Goal: Find specific page/section: Find specific page/section

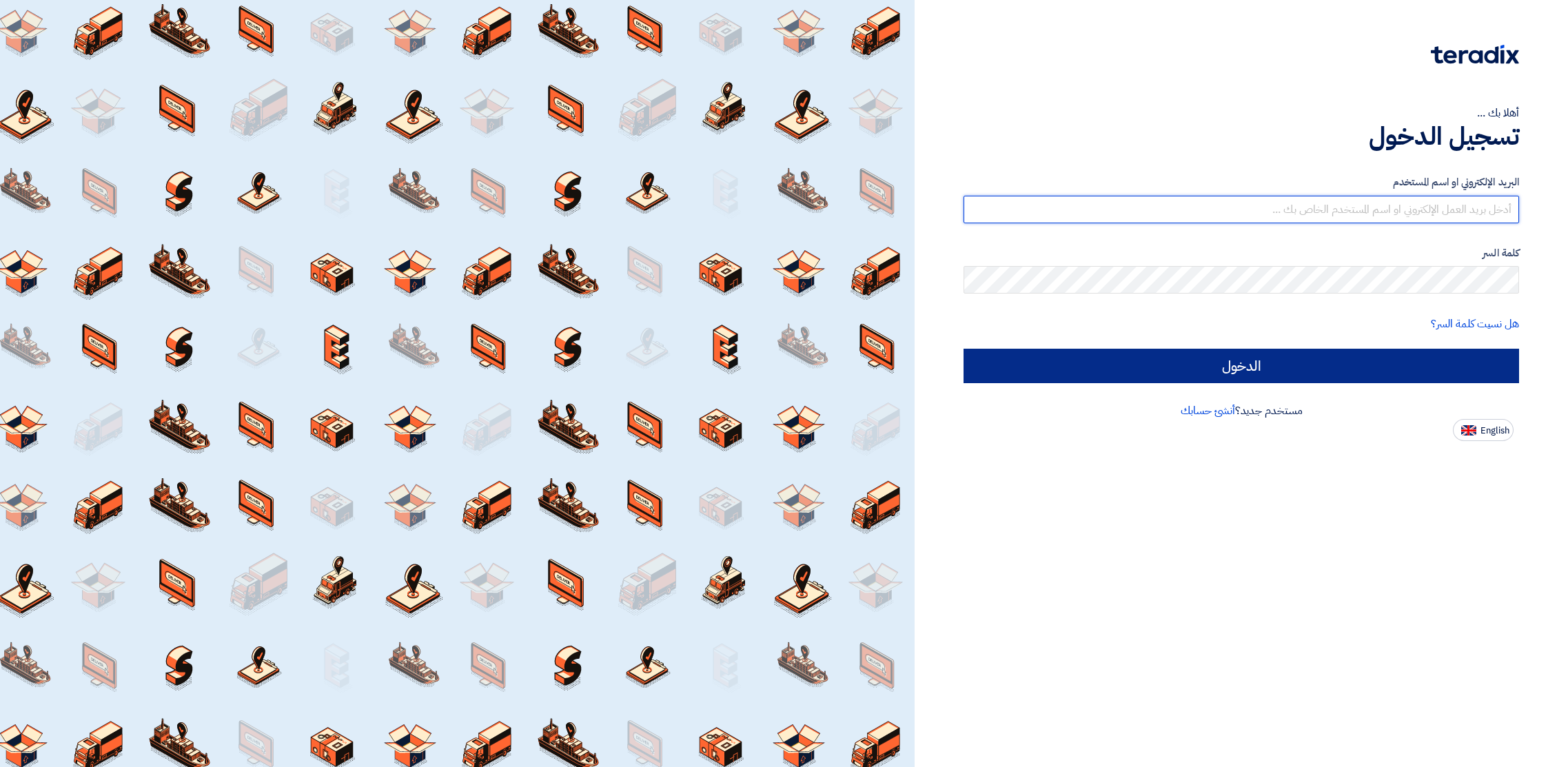
type input "[PERSON_NAME][EMAIL_ADDRESS][PERSON_NAME][DOMAIN_NAME]"
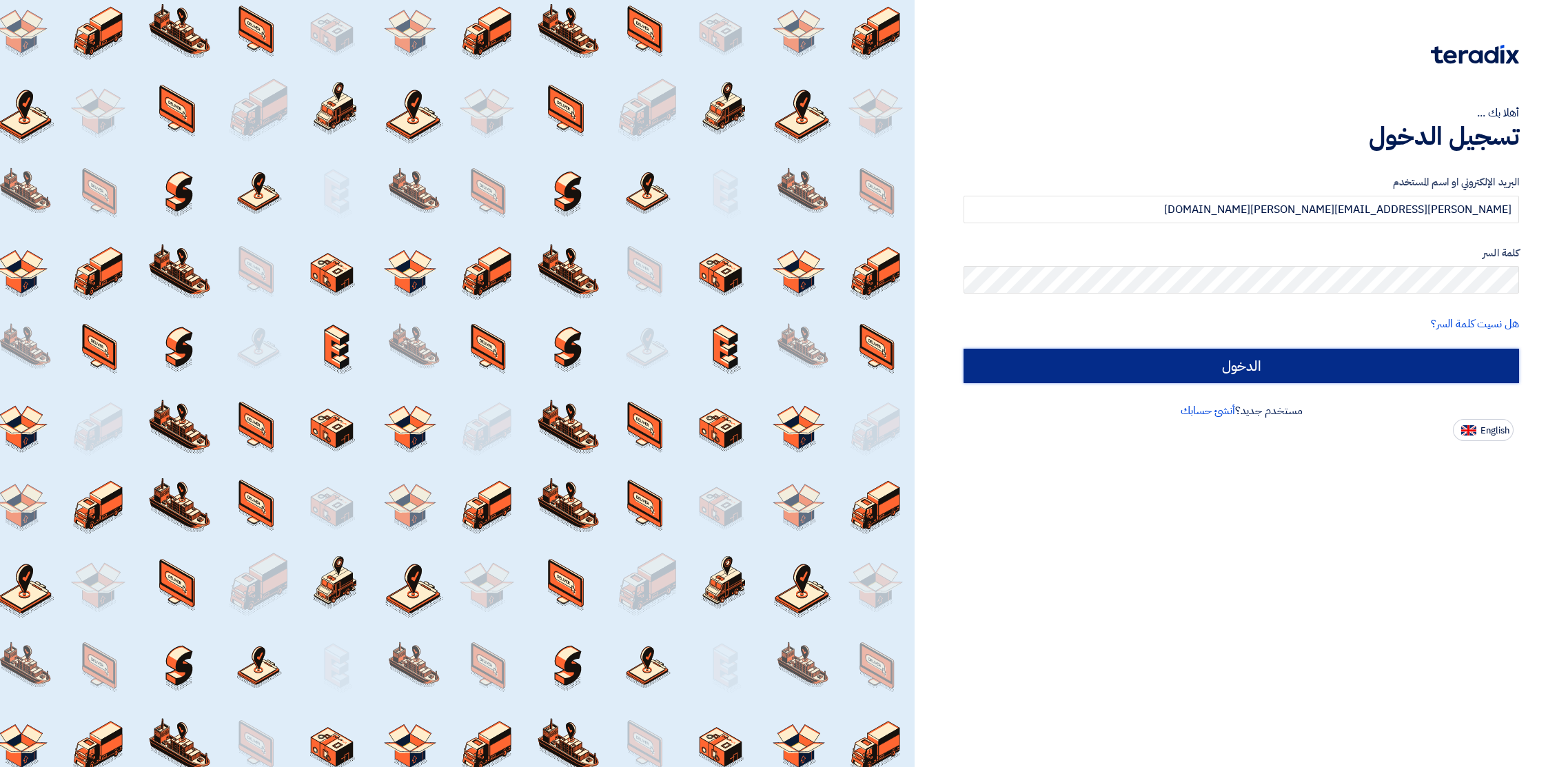
click at [1238, 361] on input "الدخول" at bounding box center [1241, 366] width 556 height 34
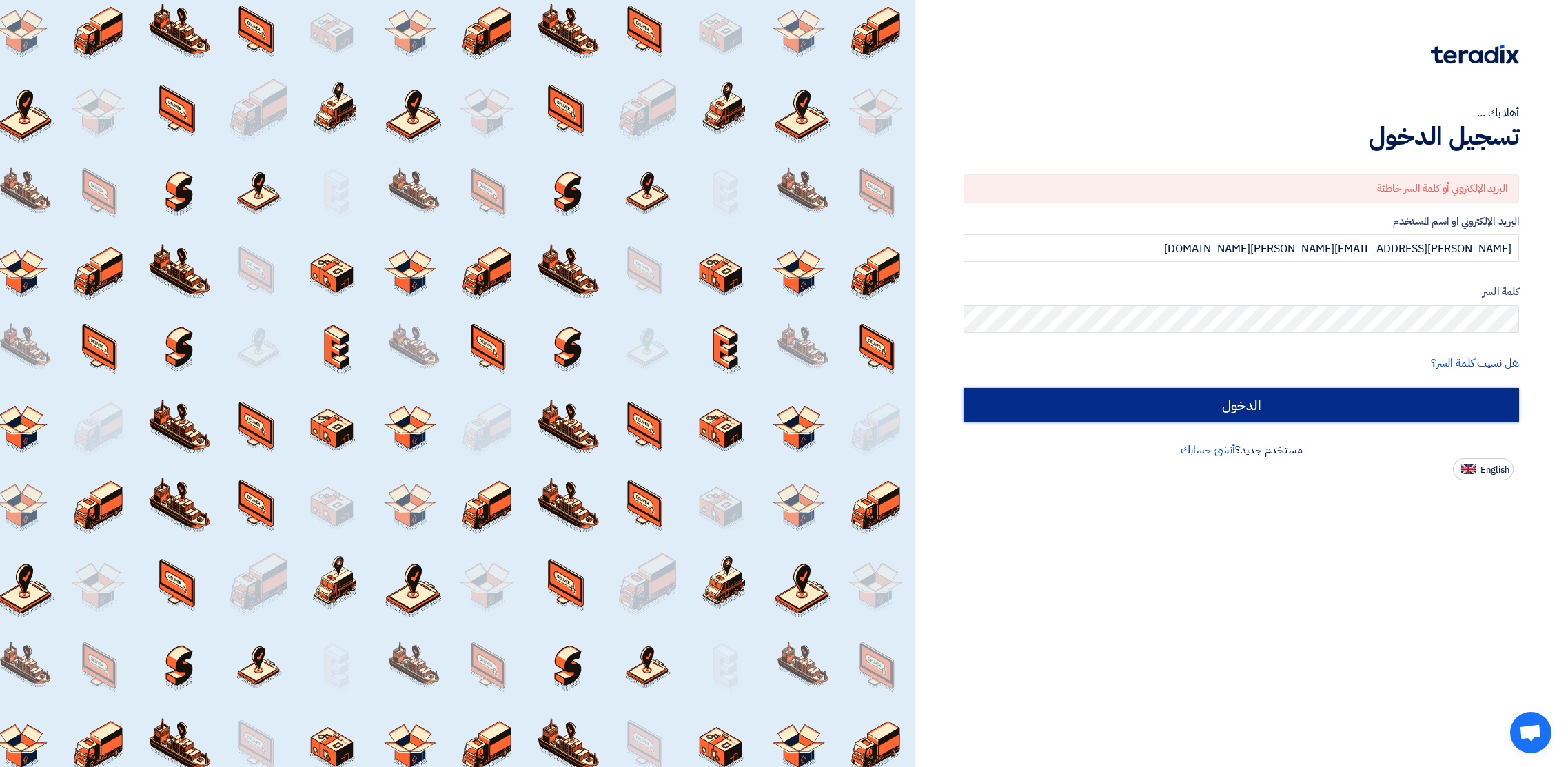
click at [1268, 403] on input "الدخول" at bounding box center [1241, 405] width 556 height 34
type input "Sign in"
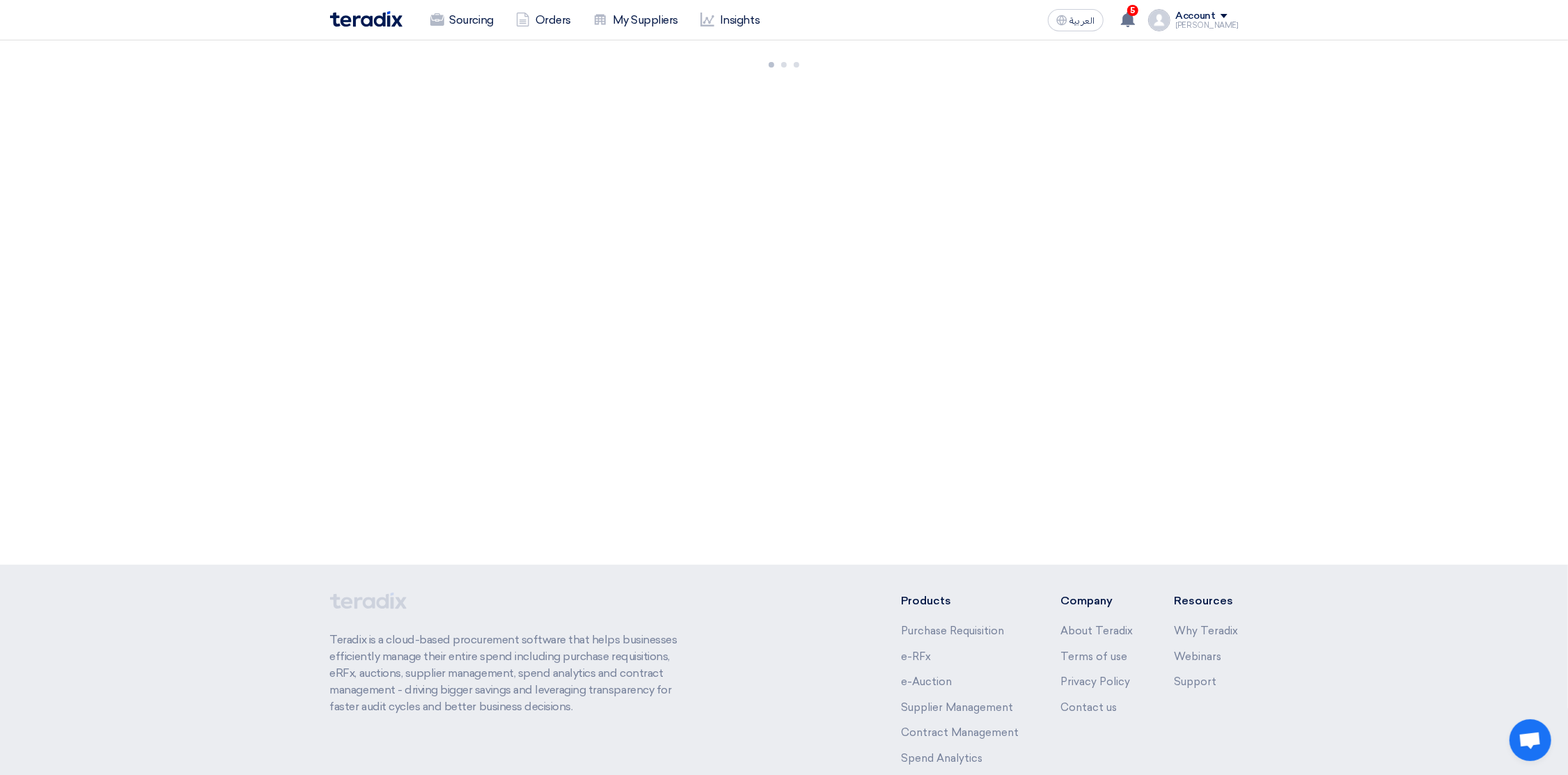
click at [355, 16] on img at bounding box center [366, 19] width 72 height 16
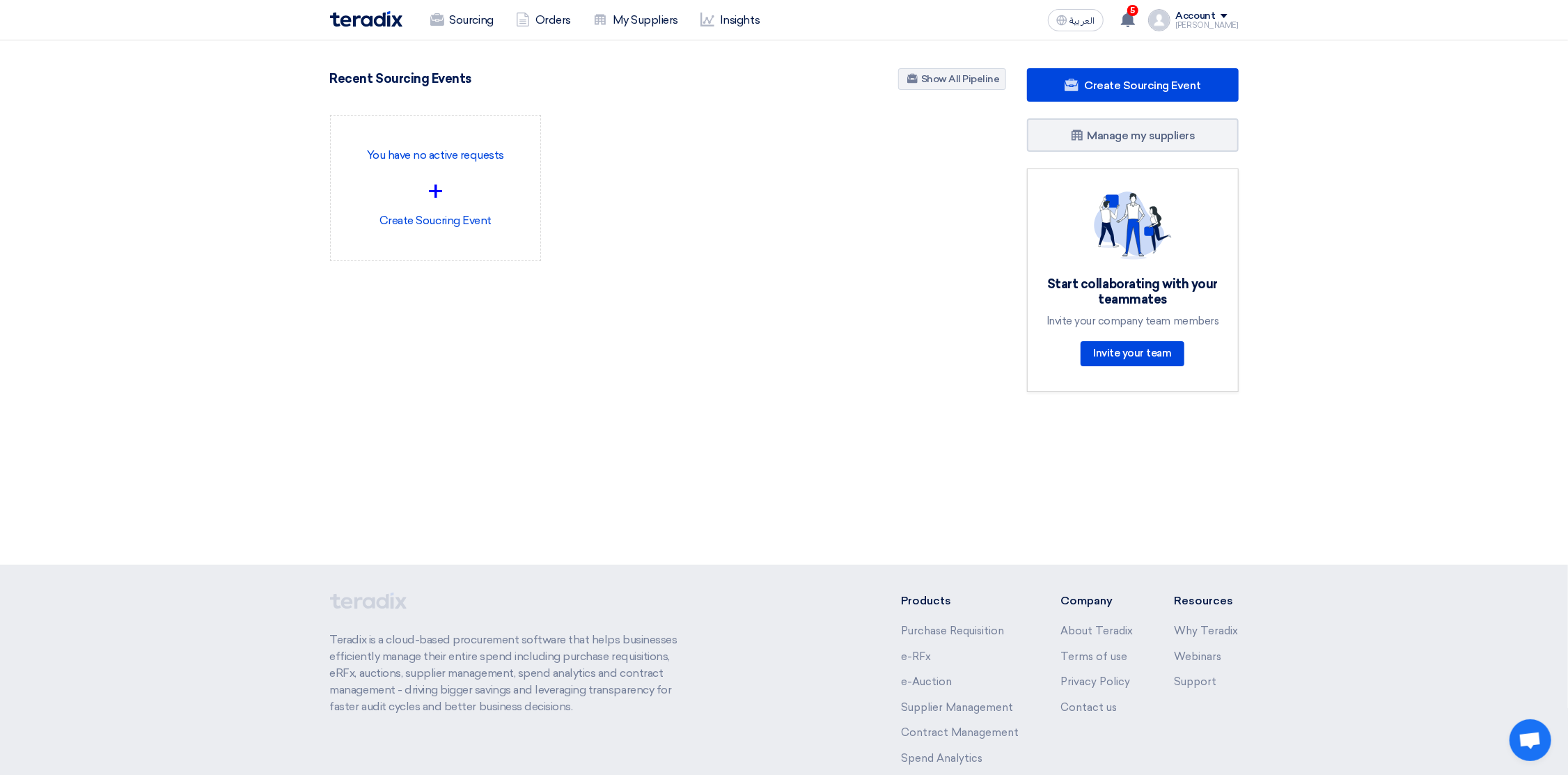
click at [371, 19] on img at bounding box center [366, 19] width 72 height 16
click at [360, 17] on img at bounding box center [366, 19] width 72 height 16
click at [932, 68] on link "Show All Pipeline" at bounding box center [951, 79] width 108 height 22
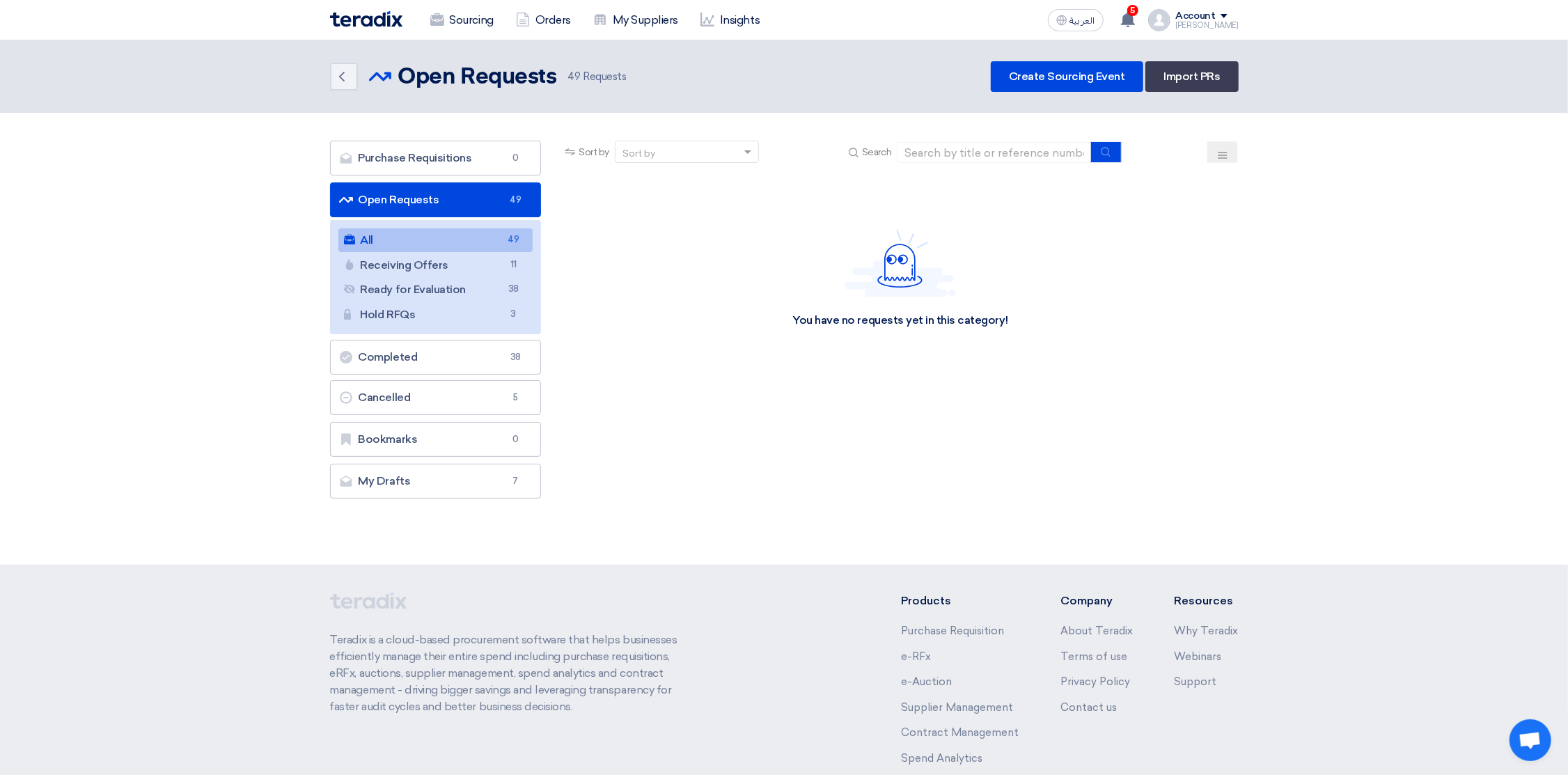
click at [348, 19] on img at bounding box center [366, 19] width 72 height 16
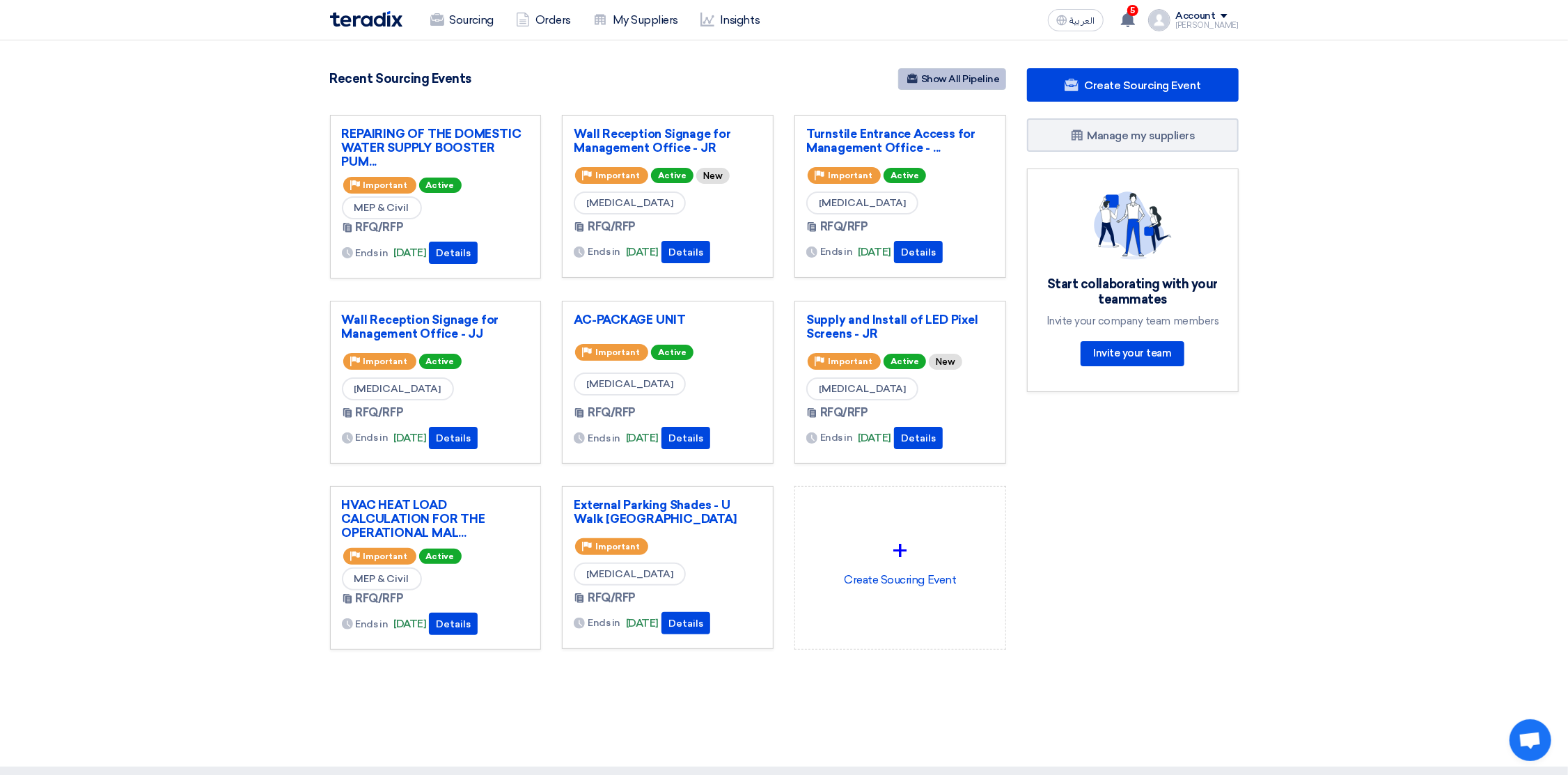
click at [960, 75] on link "Show All Pipeline" at bounding box center [951, 79] width 108 height 22
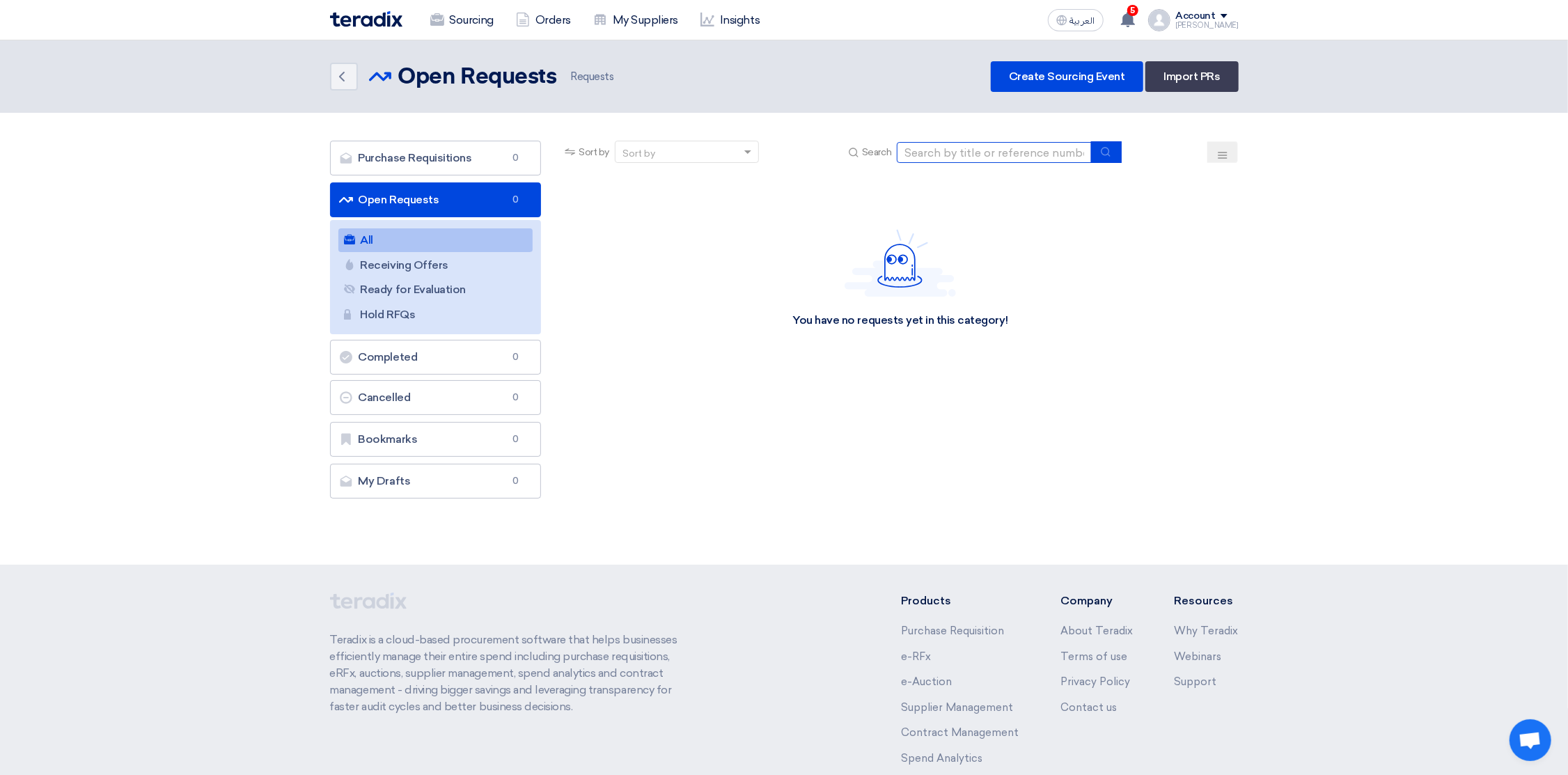
click at [998, 151] on input at bounding box center [994, 152] width 195 height 21
type input "mapic"
click at [1115, 157] on button "submit" at bounding box center [1106, 152] width 31 height 22
